Goal: Check status: Check status

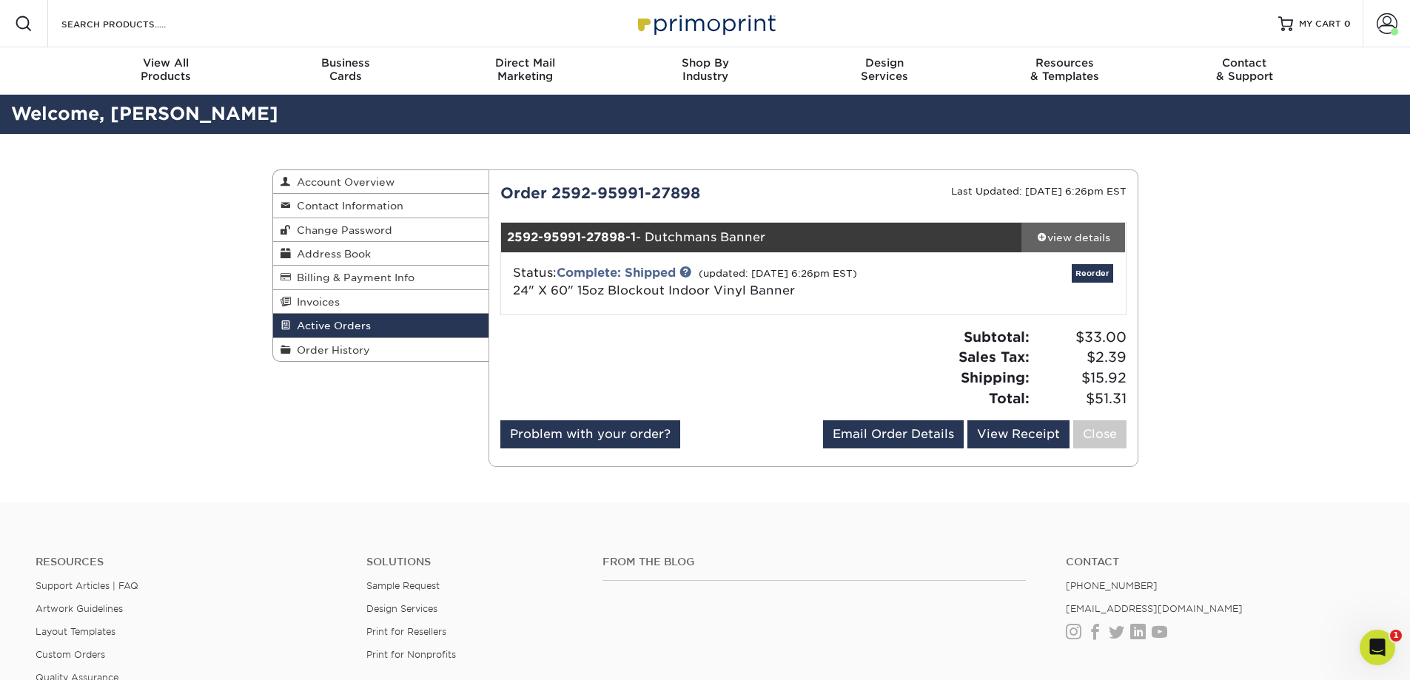
click at [1071, 237] on div "view details" at bounding box center [1074, 237] width 104 height 15
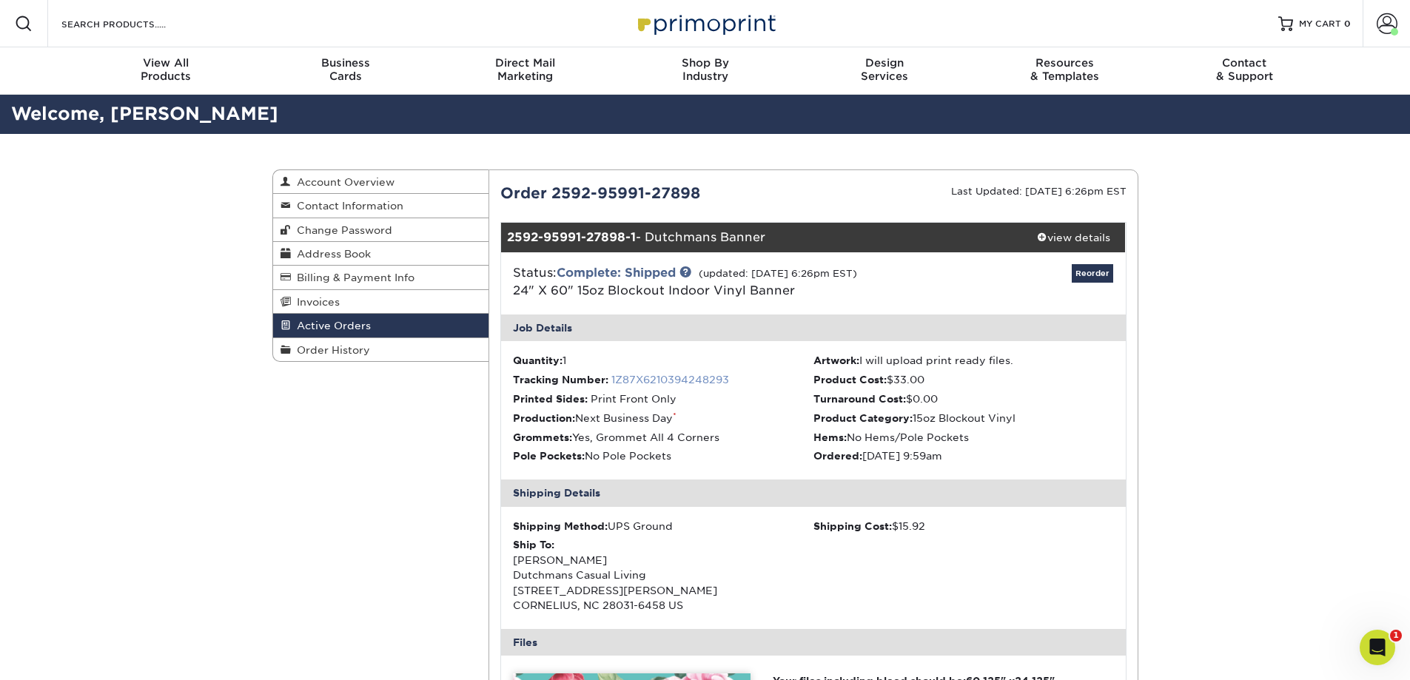
click at [654, 377] on link "1Z87X6210394248293" at bounding box center [670, 380] width 118 height 12
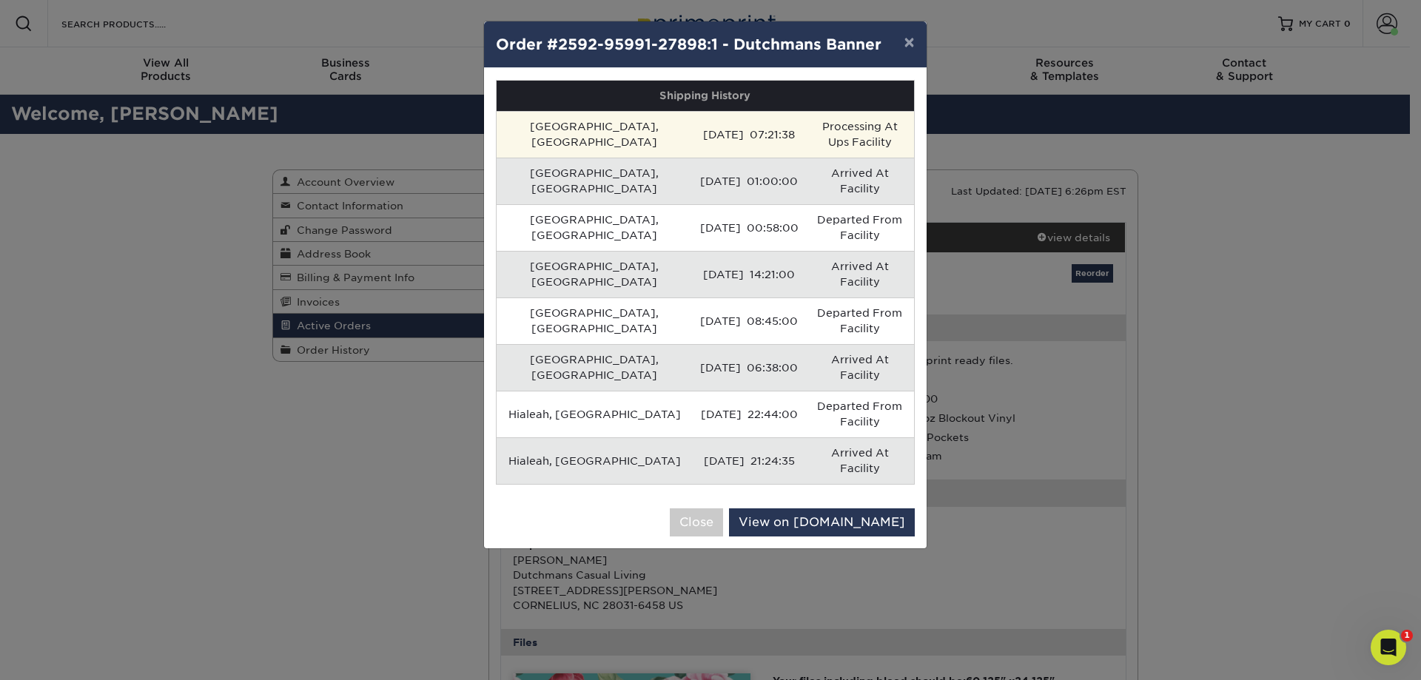
click at [888, 126] on td "Processing At Ups Facility" at bounding box center [860, 134] width 108 height 47
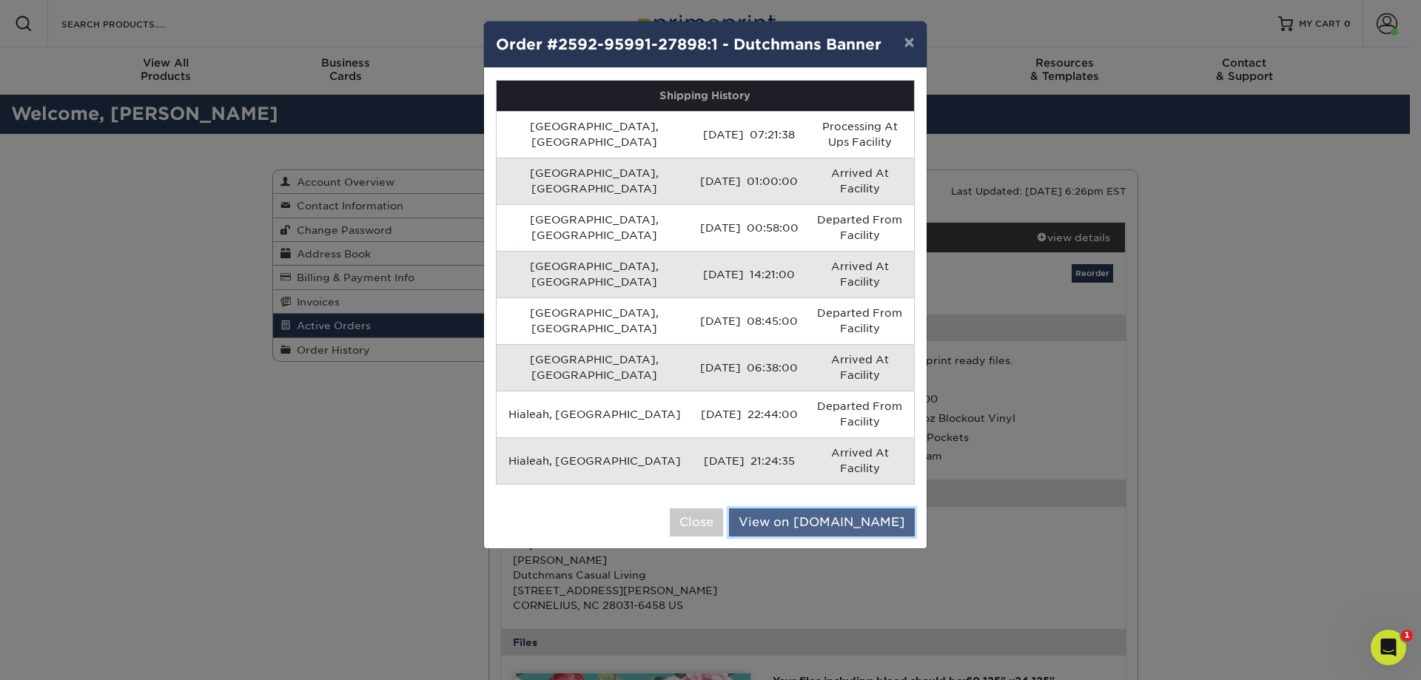
click at [837, 509] on link "View on UPS.com" at bounding box center [822, 523] width 186 height 28
click at [908, 44] on button "×" at bounding box center [909, 41] width 34 height 41
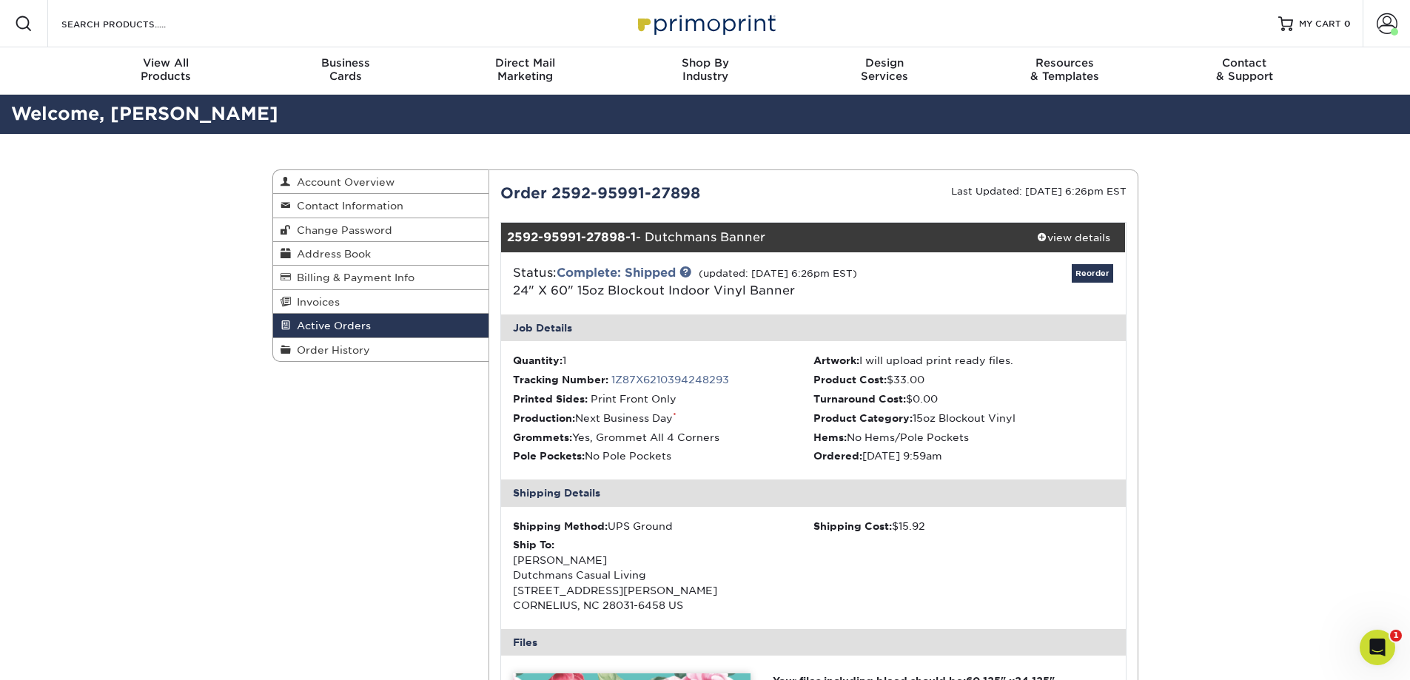
click at [121, 475] on div "Active Orders Account Overview Contact Information Change Password Address Book…" at bounding box center [705, 634] width 1410 height 1000
